Goal: Task Accomplishment & Management: Use online tool/utility

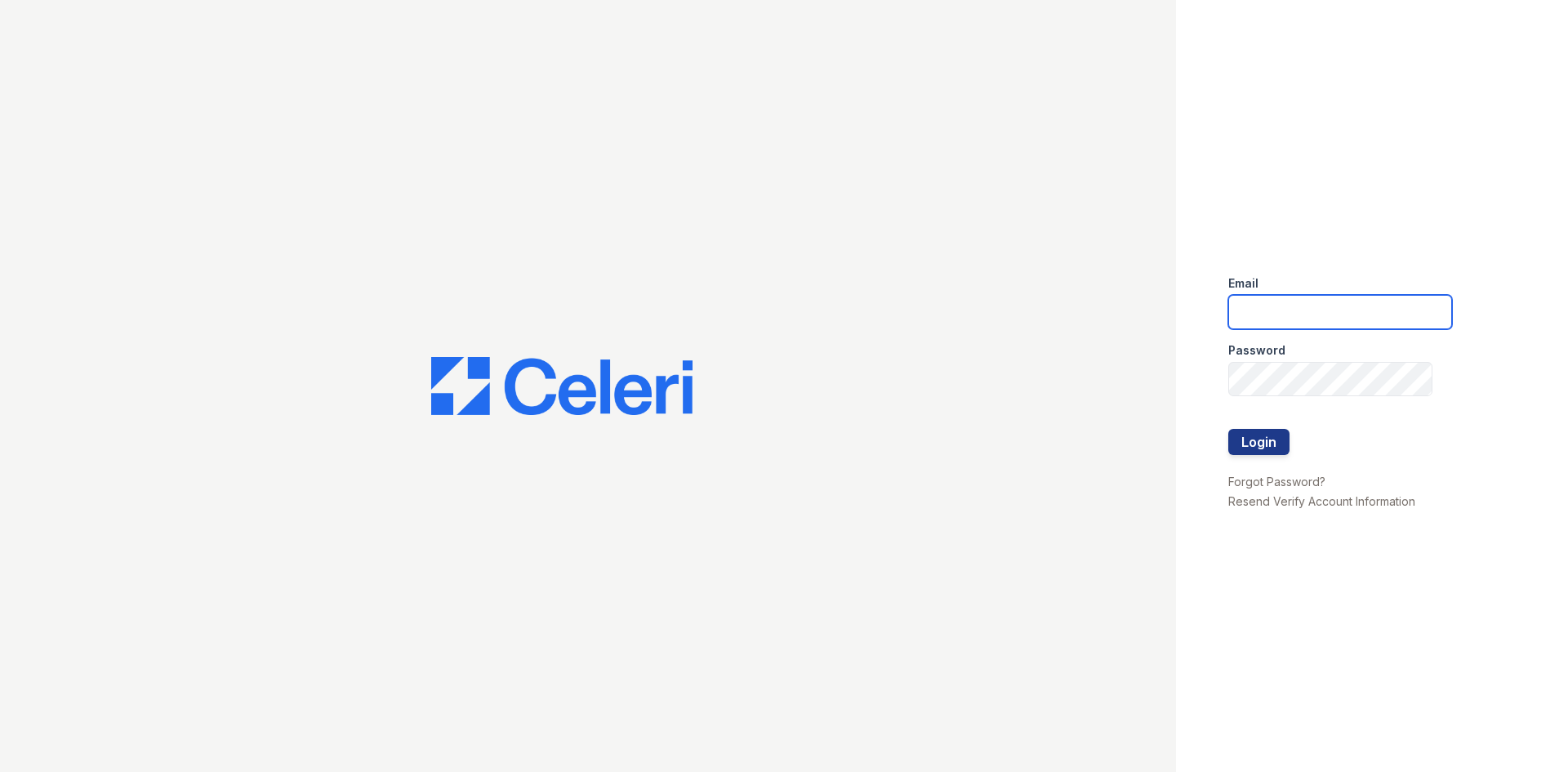
click at [1353, 302] on input "email" at bounding box center [1341, 312] width 224 height 34
type input "arrivecrofton@trinity-pm.com"
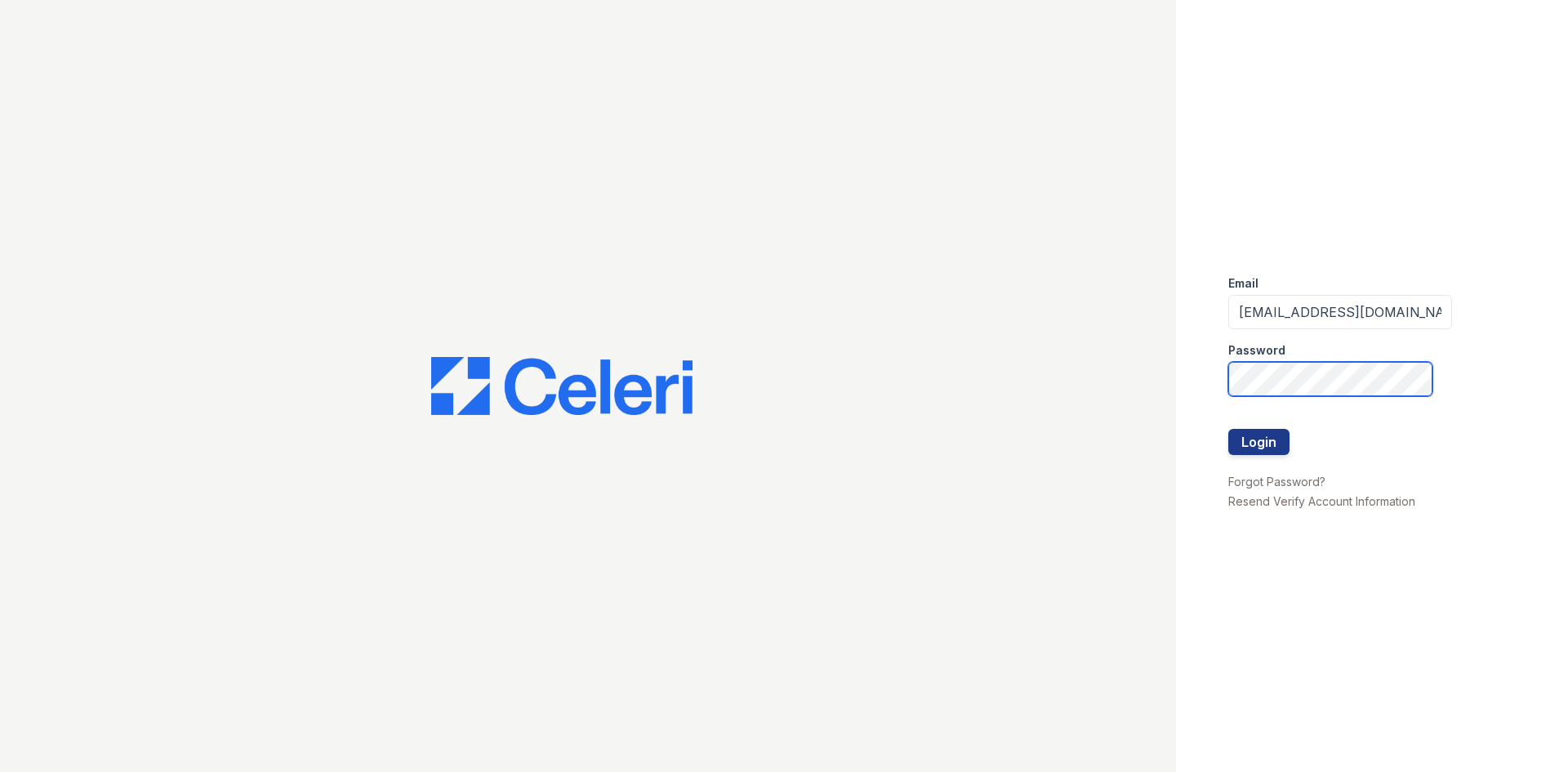
click at [1229, 429] on button "Login" at bounding box center [1259, 443] width 61 height 26
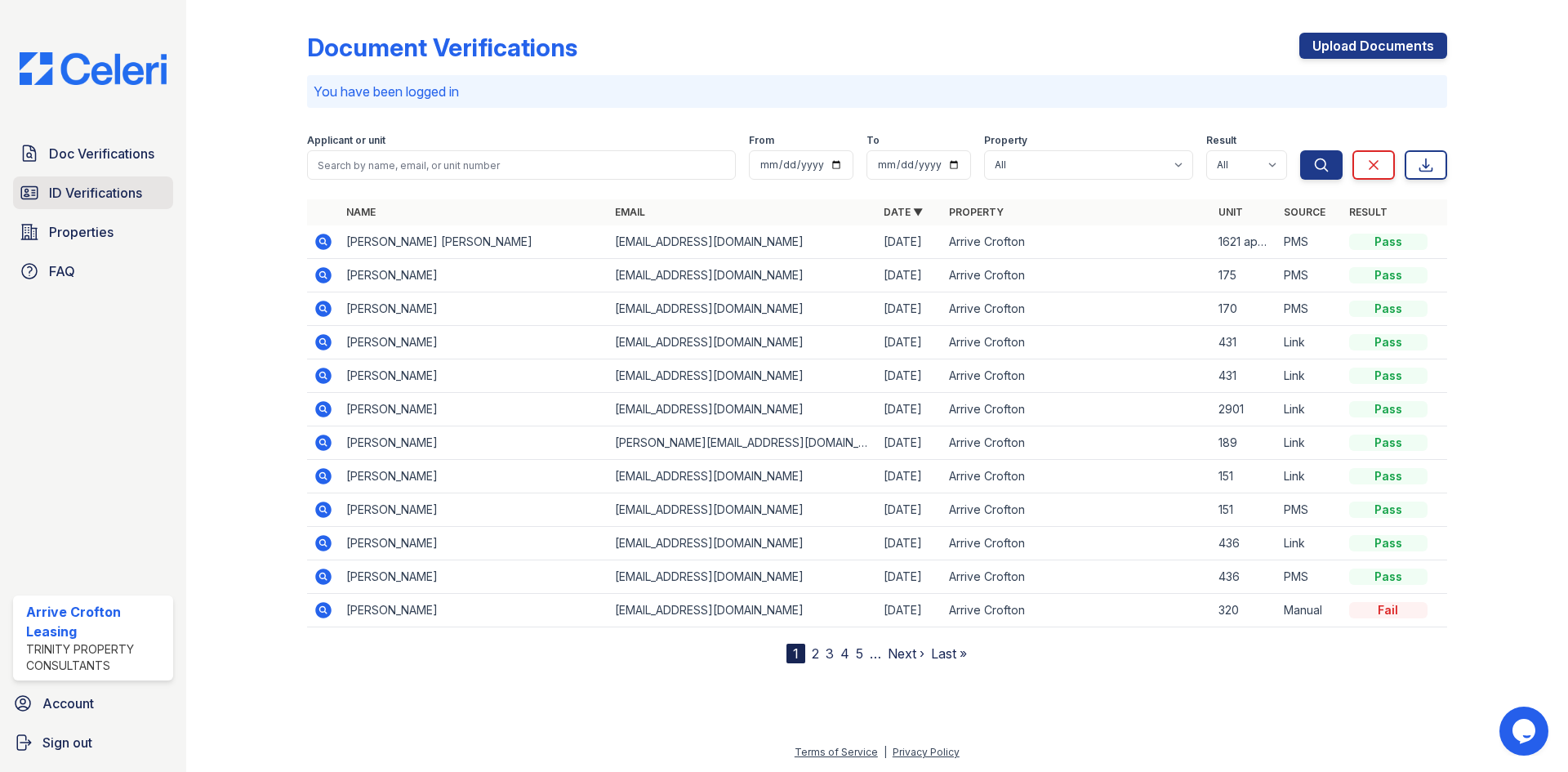
click at [147, 180] on link "ID Verifications" at bounding box center [93, 193] width 160 height 33
